Goal: Task Accomplishment & Management: Complete application form

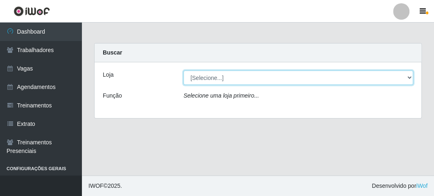
click at [216, 77] on select "[Selecione...] FrigoMaster" at bounding box center [299, 77] width 230 height 14
select select "392"
click at [184, 70] on select "[Selecione...] FrigoMaster" at bounding box center [299, 77] width 230 height 14
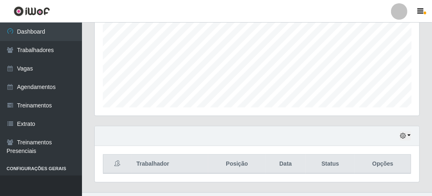
scroll to position [200, 0]
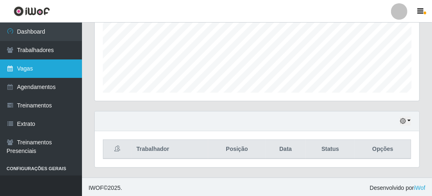
click at [36, 73] on link "Vagas" at bounding box center [41, 68] width 82 height 18
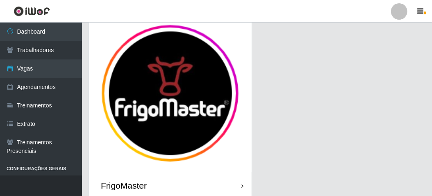
scroll to position [68, 0]
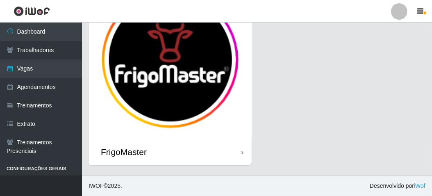
click at [214, 154] on div "FrigoMaster" at bounding box center [170, 152] width 163 height 27
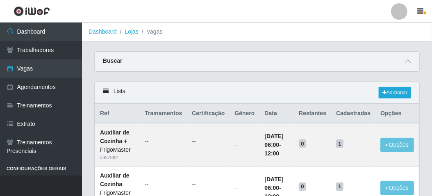
click at [233, 36] on ol "Dashboard Lojas Vagas" at bounding box center [257, 32] width 350 height 19
click at [395, 90] on link "Adicionar" at bounding box center [395, 92] width 32 height 11
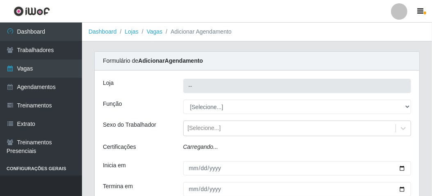
type input "FrigoMaster"
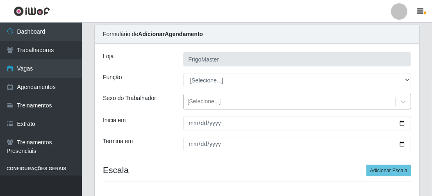
scroll to position [41, 0]
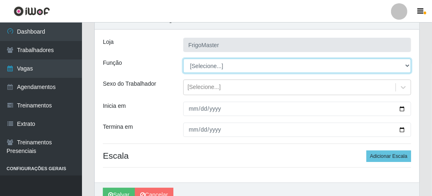
click at [226, 65] on select "[Selecione...] ASG ASG + ASG ++ Auxiliar de Cozinha Auxiliar de Cozinha + Auxil…" at bounding box center [297, 66] width 228 height 14
select select "9"
click at [183, 59] on select "[Selecione...] ASG ASG + ASG ++ Auxiliar de Cozinha Auxiliar de Cozinha + Auxil…" at bounding box center [297, 66] width 228 height 14
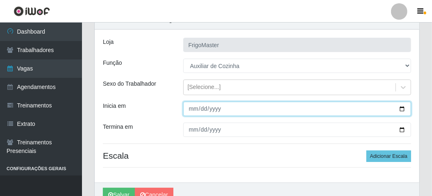
click at [402, 108] on input "Inicia em" at bounding box center [297, 109] width 228 height 14
type input "[DATE]"
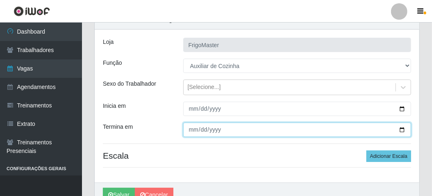
click at [404, 128] on input "Termina em" at bounding box center [297, 130] width 228 height 14
type input "[DATE]"
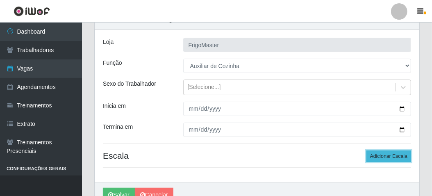
click at [377, 157] on button "Adicionar Escala" at bounding box center [388, 155] width 45 height 11
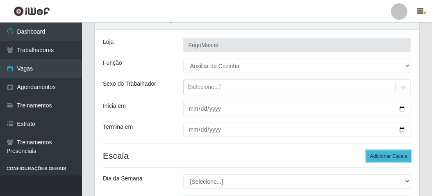
click at [377, 157] on button "Adicionar Escala" at bounding box center [388, 155] width 45 height 11
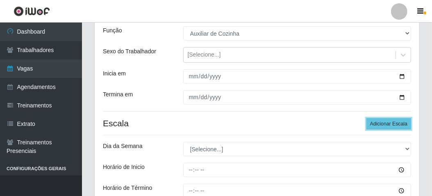
scroll to position [123, 0]
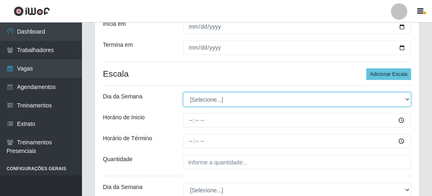
click at [232, 102] on select "[Selecione...] Segunda Terça Quarta Quinta Sexta Sábado Domingo" at bounding box center [297, 99] width 228 height 14
select select "1"
click at [183, 92] on select "[Selecione...] Segunda Terça Quarta Quinta Sexta Sábado Domingo" at bounding box center [297, 99] width 228 height 14
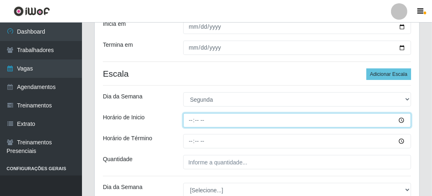
click at [190, 117] on input "Horário de Inicio" at bounding box center [297, 120] width 228 height 14
type input "06:00"
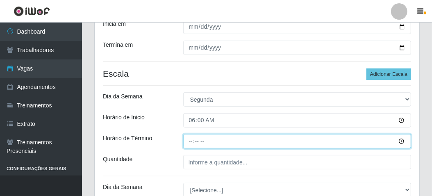
click at [189, 139] on input "Horário de Término" at bounding box center [297, 141] width 228 height 14
type input "12:00"
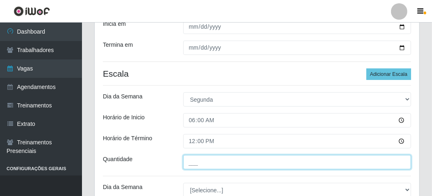
click at [189, 158] on input "___" at bounding box center [297, 162] width 228 height 14
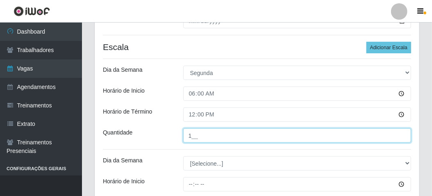
scroll to position [164, 0]
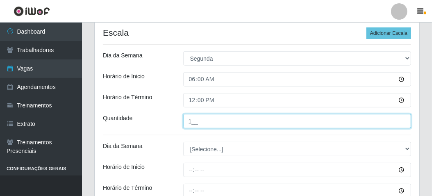
type input "1__"
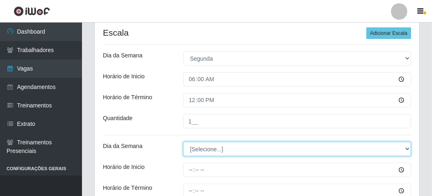
click at [197, 149] on select "[Selecione...] Segunda Terça Quarta Quinta Sexta Sábado Domingo" at bounding box center [297, 149] width 228 height 14
select select "2"
click at [183, 142] on select "[Selecione...] Segunda Terça Quarta Quinta Sexta Sábado Domingo" at bounding box center [297, 149] width 228 height 14
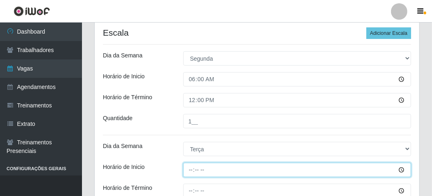
click at [189, 172] on input "Horário de Inicio" at bounding box center [297, 170] width 228 height 14
type input "06:00"
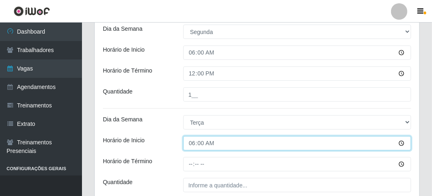
scroll to position [205, 0]
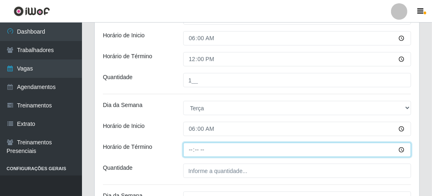
click at [189, 150] on input "Horário de Término" at bounding box center [297, 150] width 228 height 14
type input "12:00"
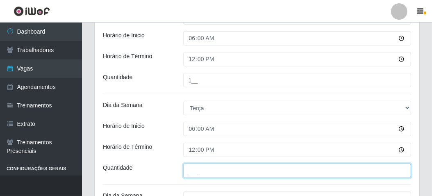
click at [186, 169] on input "___" at bounding box center [297, 171] width 228 height 14
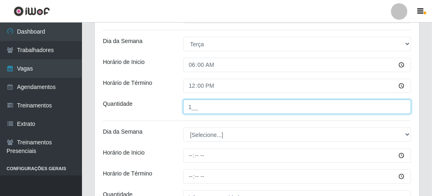
scroll to position [287, 0]
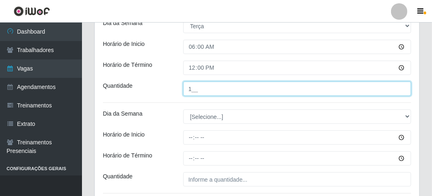
type input "1__"
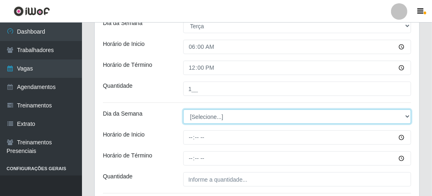
click at [202, 117] on select "[Selecione...] Segunda Terça Quarta Quinta Sexta Sábado Domingo" at bounding box center [297, 116] width 228 height 14
select select "3"
click at [183, 109] on select "[Selecione...] Segunda Terça Quarta Quinta Sexta Sábado Domingo" at bounding box center [297, 116] width 228 height 14
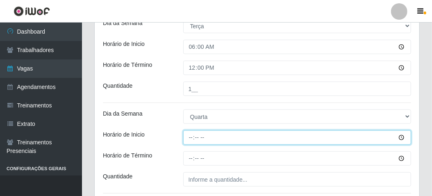
click at [188, 139] on input "Horário de Inicio" at bounding box center [297, 137] width 228 height 14
type input "06:00"
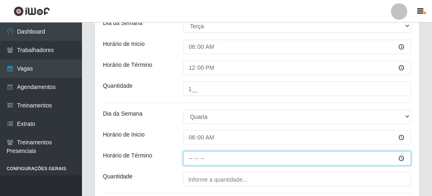
click at [185, 156] on input "Horário de Término" at bounding box center [297, 158] width 228 height 14
type input "12:00"
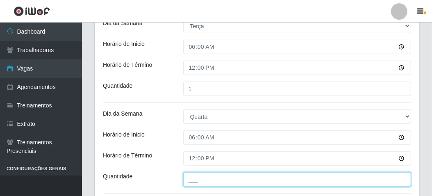
click at [193, 176] on input "___" at bounding box center [297, 179] width 228 height 14
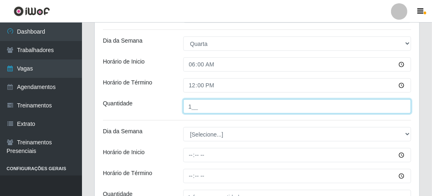
scroll to position [369, 0]
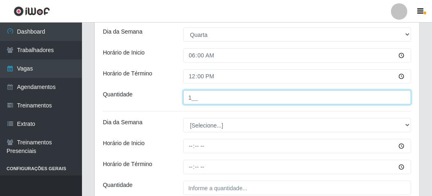
type input "1__"
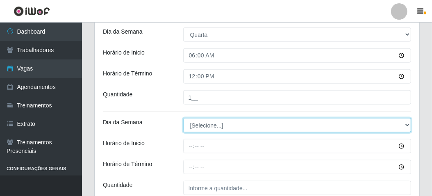
click at [204, 127] on select "[Selecione...] Segunda Terça Quarta Quinta Sexta Sábado Domingo" at bounding box center [297, 125] width 228 height 14
select select "4"
click at [183, 118] on select "[Selecione...] Segunda Terça Quarta Quinta Sexta Sábado Domingo" at bounding box center [297, 125] width 228 height 14
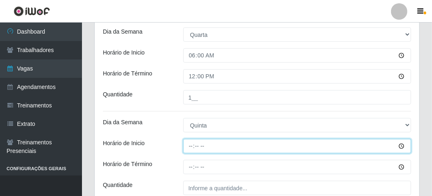
click at [189, 141] on input "Horário de Inicio" at bounding box center [297, 146] width 228 height 14
type input "06:00"
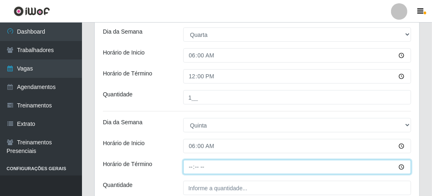
click at [189, 166] on input "Horário de Término" at bounding box center [297, 167] width 228 height 14
type input "12:00"
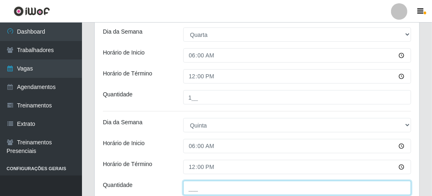
click at [192, 184] on input "___" at bounding box center [297, 188] width 228 height 14
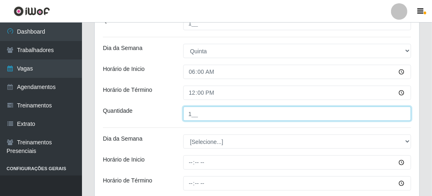
scroll to position [451, 0]
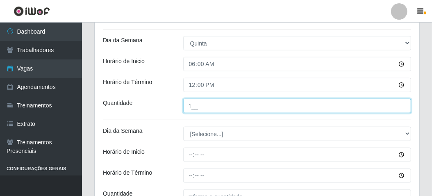
type input "1__"
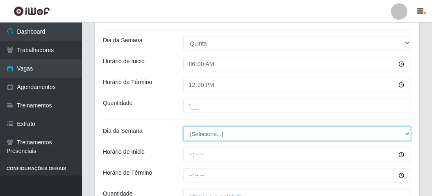
click at [199, 134] on select "[Selecione...] Segunda Terça Quarta Quinta Sexta Sábado Domingo" at bounding box center [297, 134] width 228 height 14
select select "5"
click at [183, 127] on select "[Selecione...] Segunda Terça Quarta Quinta Sexta Sábado Domingo" at bounding box center [297, 134] width 228 height 14
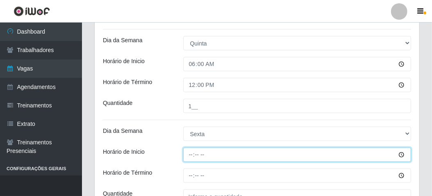
click at [189, 152] on input "Horário de Inicio" at bounding box center [297, 155] width 228 height 14
type input "06:00"
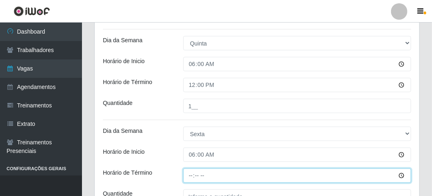
click at [185, 174] on input "Horário de Término" at bounding box center [297, 175] width 228 height 14
type input "12:00"
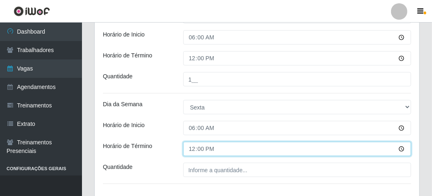
scroll to position [492, 0]
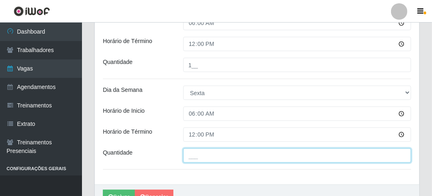
click at [190, 157] on input "___" at bounding box center [297, 155] width 228 height 14
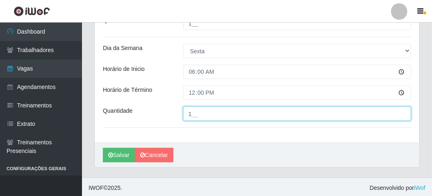
scroll to position [534, 0]
type input "1__"
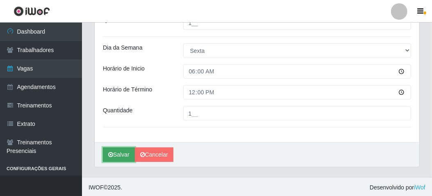
click at [114, 158] on button "Salvar" at bounding box center [119, 155] width 32 height 14
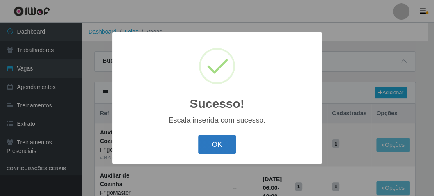
click at [206, 151] on button "OK" at bounding box center [217, 144] width 38 height 19
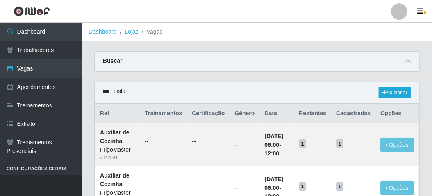
click at [263, 67] on div "Buscar" at bounding box center [257, 62] width 325 height 20
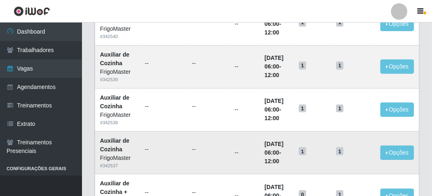
scroll to position [205, 0]
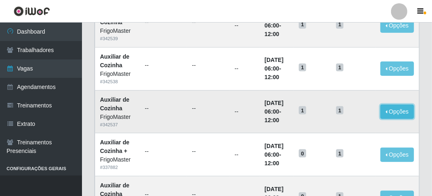
click at [395, 113] on button "Opções" at bounding box center [397, 112] width 34 height 14
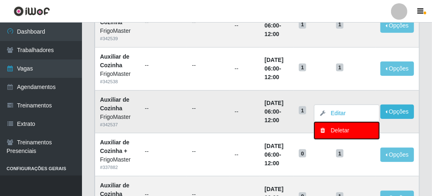
click at [345, 129] on div "Deletar" at bounding box center [347, 130] width 48 height 9
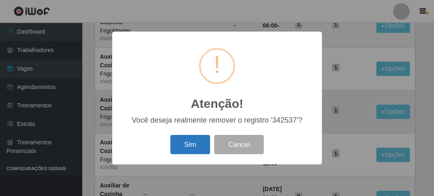
click at [195, 149] on button "Sim" at bounding box center [190, 144] width 40 height 19
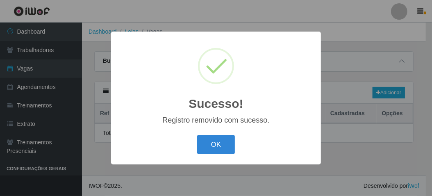
scroll to position [0, 0]
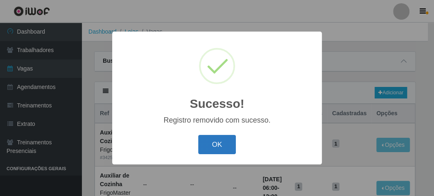
click at [205, 141] on button "OK" at bounding box center [217, 144] width 38 height 19
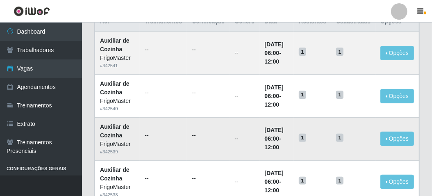
scroll to position [123, 0]
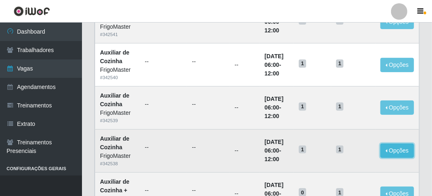
click at [404, 151] on button "Opções" at bounding box center [397, 150] width 34 height 14
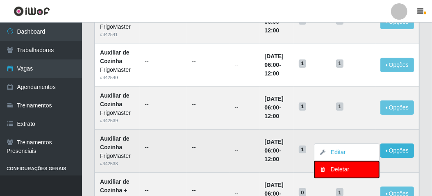
click at [342, 168] on div "Deletar" at bounding box center [347, 169] width 48 height 9
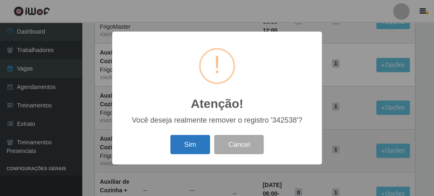
click at [192, 147] on button "Sim" at bounding box center [190, 144] width 40 height 19
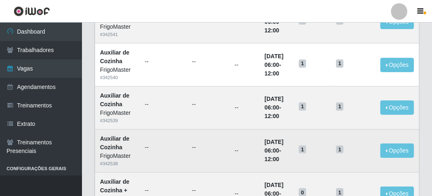
scroll to position [0, 0]
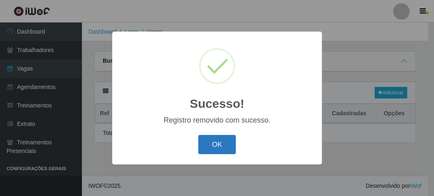
click at [217, 141] on button "OK" at bounding box center [217, 144] width 38 height 19
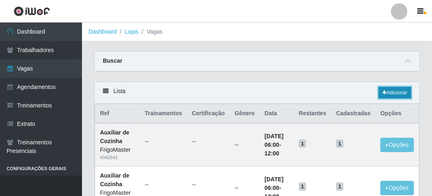
click at [393, 95] on link "Adicionar" at bounding box center [395, 92] width 32 height 11
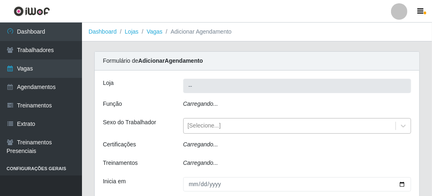
type input "FrigoMaster"
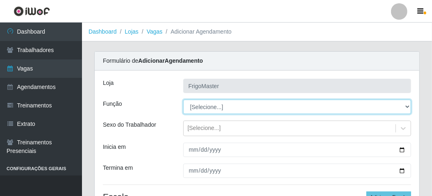
click at [207, 108] on select "[Selecione...] ASG ASG + ASG ++ Auxiliar de Cozinha Auxiliar de Cozinha + Auxil…" at bounding box center [297, 107] width 228 height 14
select select "94"
click at [183, 100] on select "[Selecione...] ASG ASG + ASG ++ Auxiliar de Cozinha Auxiliar de Cozinha + Auxil…" at bounding box center [297, 107] width 228 height 14
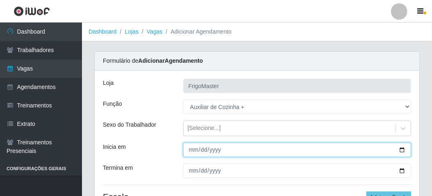
click at [402, 149] on input "Inicia em" at bounding box center [297, 150] width 228 height 14
type input "[DATE]"
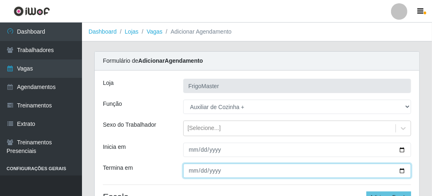
click at [400, 174] on input "Termina em" at bounding box center [297, 171] width 228 height 14
type input "[DATE]"
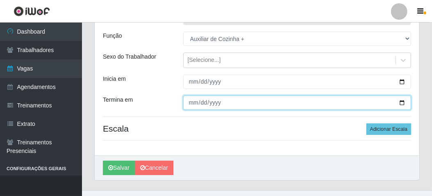
scroll to position [82, 0]
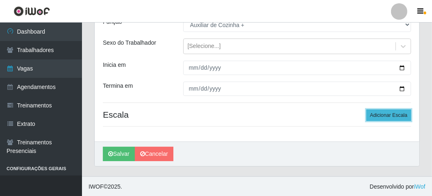
click at [379, 116] on button "Adicionar Escala" at bounding box center [388, 114] width 45 height 11
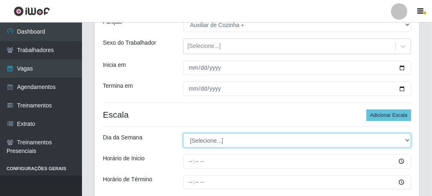
click at [235, 145] on select "[Selecione...] Segunda Terça Quarta Quinta Sexta Sábado Domingo" at bounding box center [297, 140] width 228 height 14
select select "6"
click at [183, 133] on select "[Selecione...] Segunda Terça Quarta Quinta Sexta Sábado Domingo" at bounding box center [297, 140] width 228 height 14
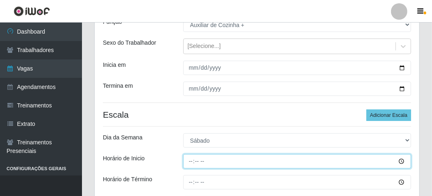
click at [193, 158] on input "Horário de Inicio" at bounding box center [297, 161] width 228 height 14
type input "06:00"
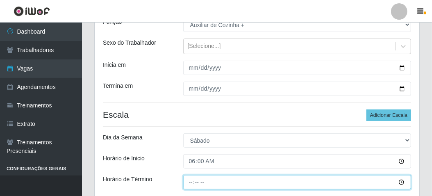
click at [187, 178] on input "Horário de Término" at bounding box center [297, 182] width 228 height 14
type input "12:00"
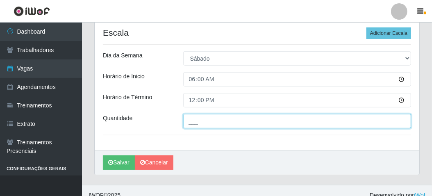
click at [193, 117] on input "___" at bounding box center [297, 121] width 228 height 14
type input "1__"
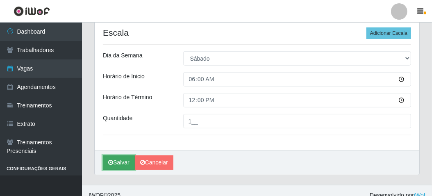
click at [114, 160] on button "Salvar" at bounding box center [119, 162] width 32 height 14
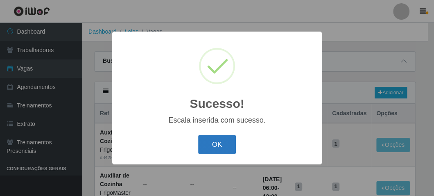
click at [201, 146] on button "OK" at bounding box center [217, 144] width 38 height 19
